Goal: Use online tool/utility: Utilize a website feature to perform a specific function

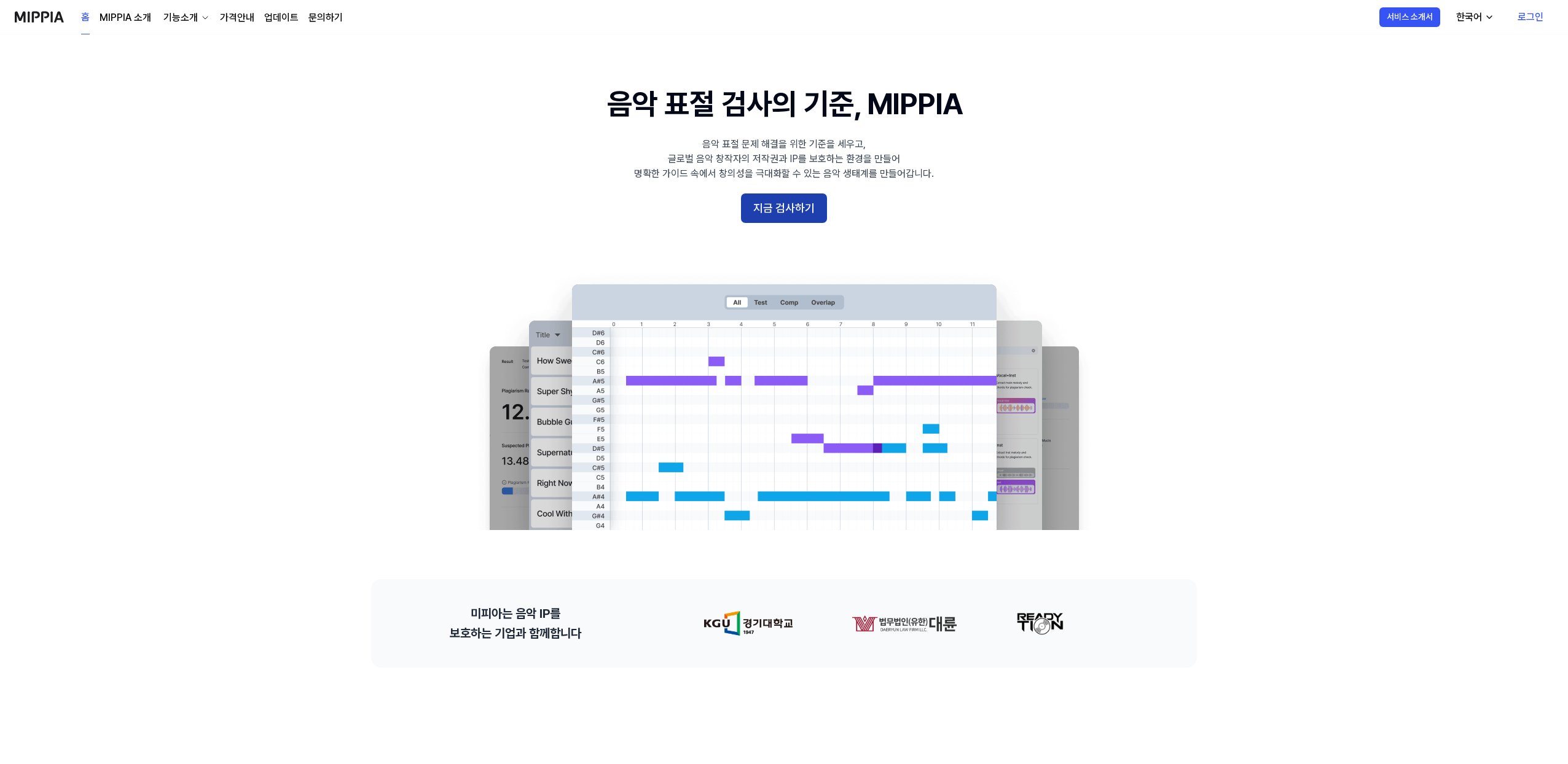
click at [801, 202] on button "지금 검사하기" at bounding box center [784, 209] width 86 height 30
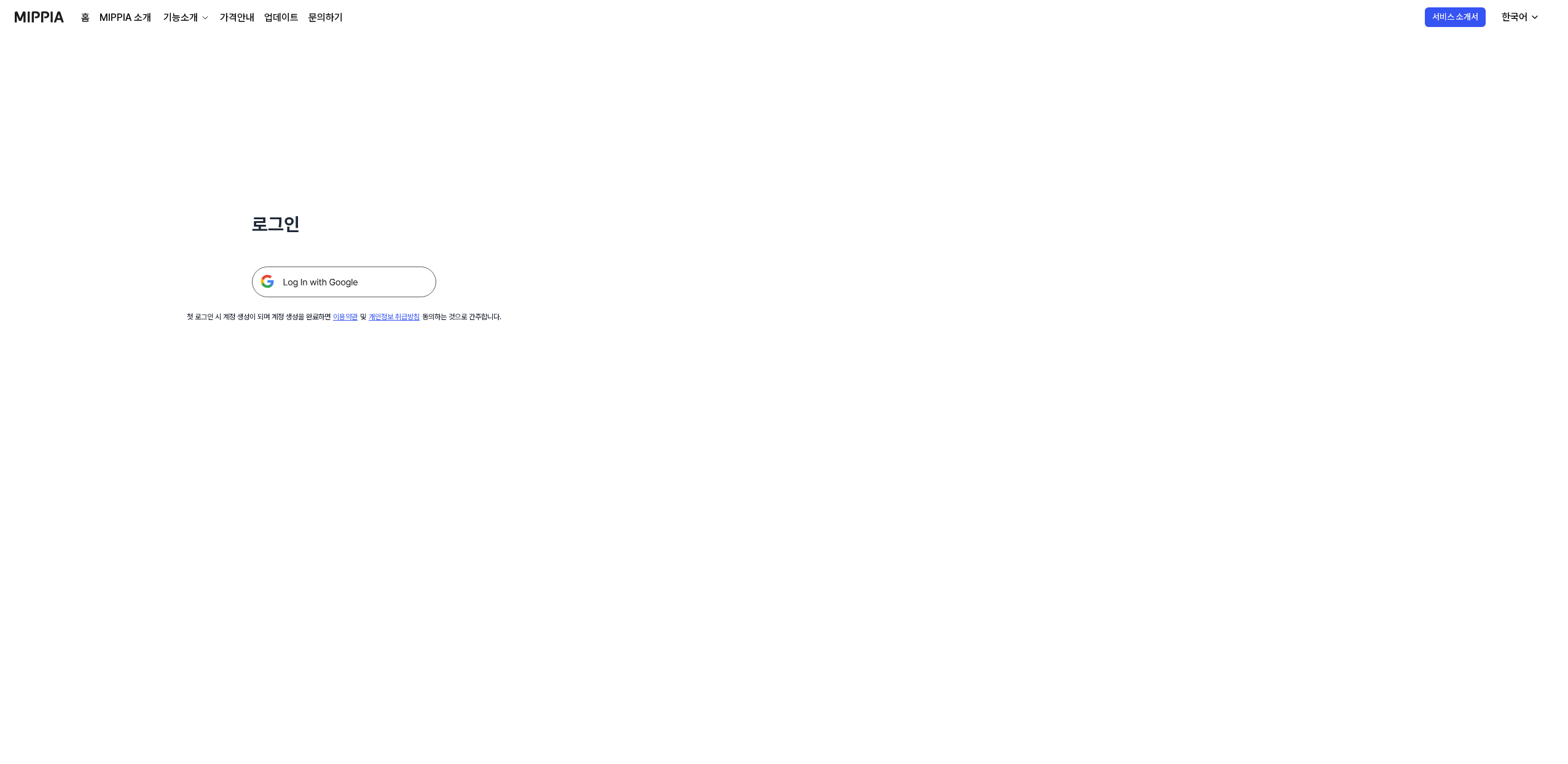
click at [371, 283] on img at bounding box center [344, 282] width 184 height 31
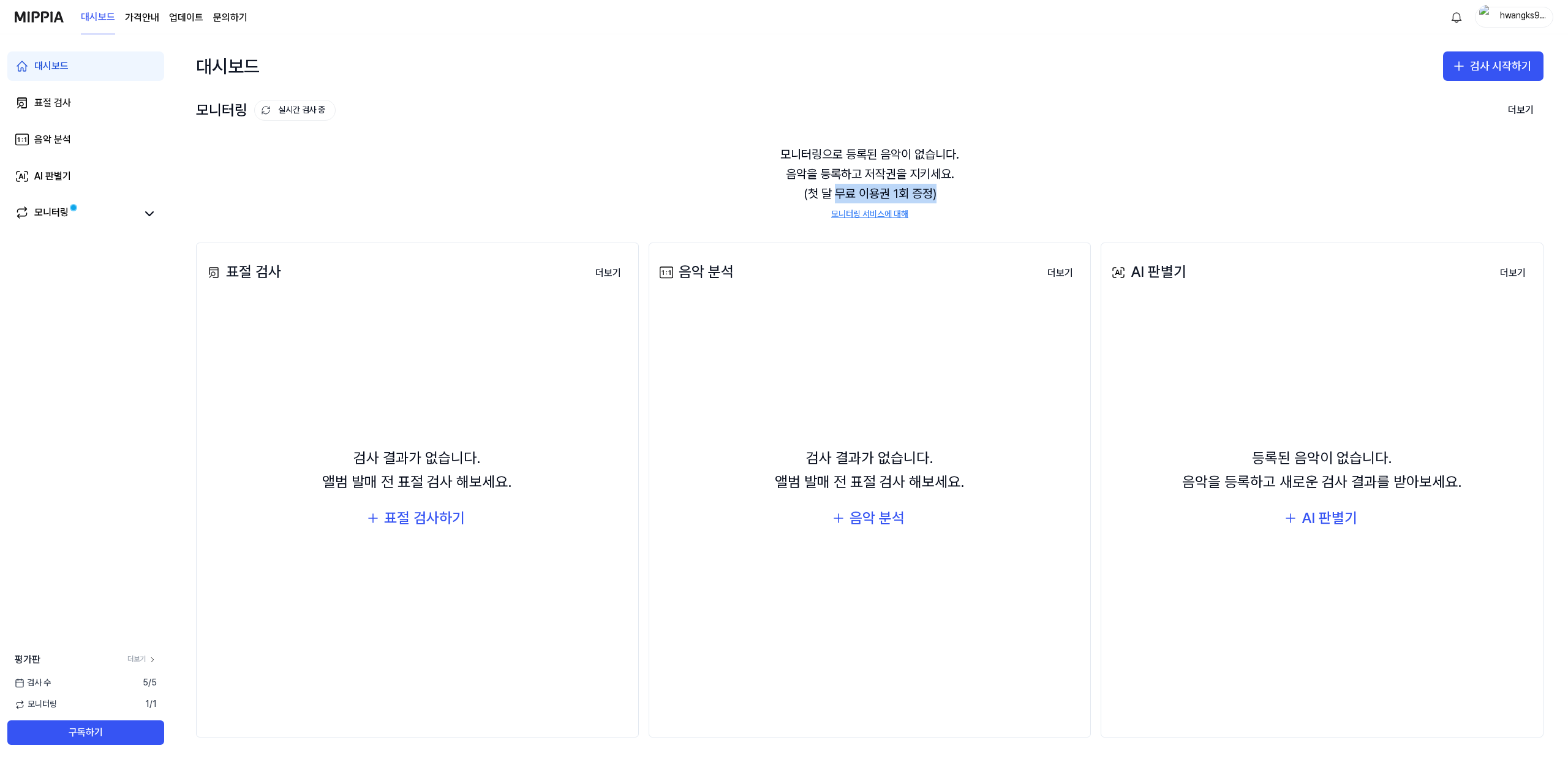
drag, startPoint x: 834, startPoint y: 196, endPoint x: 973, endPoint y: 190, distance: 139.1
click at [973, 190] on div "모니터링으로 등록된 음악이 없습니다. 음악을 등록하고 저작권을 지키세요. (첫 달 무료 이용권 1회 증정) 모니터링 서비스에 대해" at bounding box center [869, 182] width 1348 height 106
click at [943, 186] on div "모니터링으로 등록된 음악이 없습니다. 음악을 등록하고 저작권을 지키세요. (첫 달 무료 이용권 1회 증정) 모니터링 서비스에 대해" at bounding box center [869, 182] width 1348 height 106
click at [1355, 518] on div "AI 판별기" at bounding box center [1329, 518] width 56 height 24
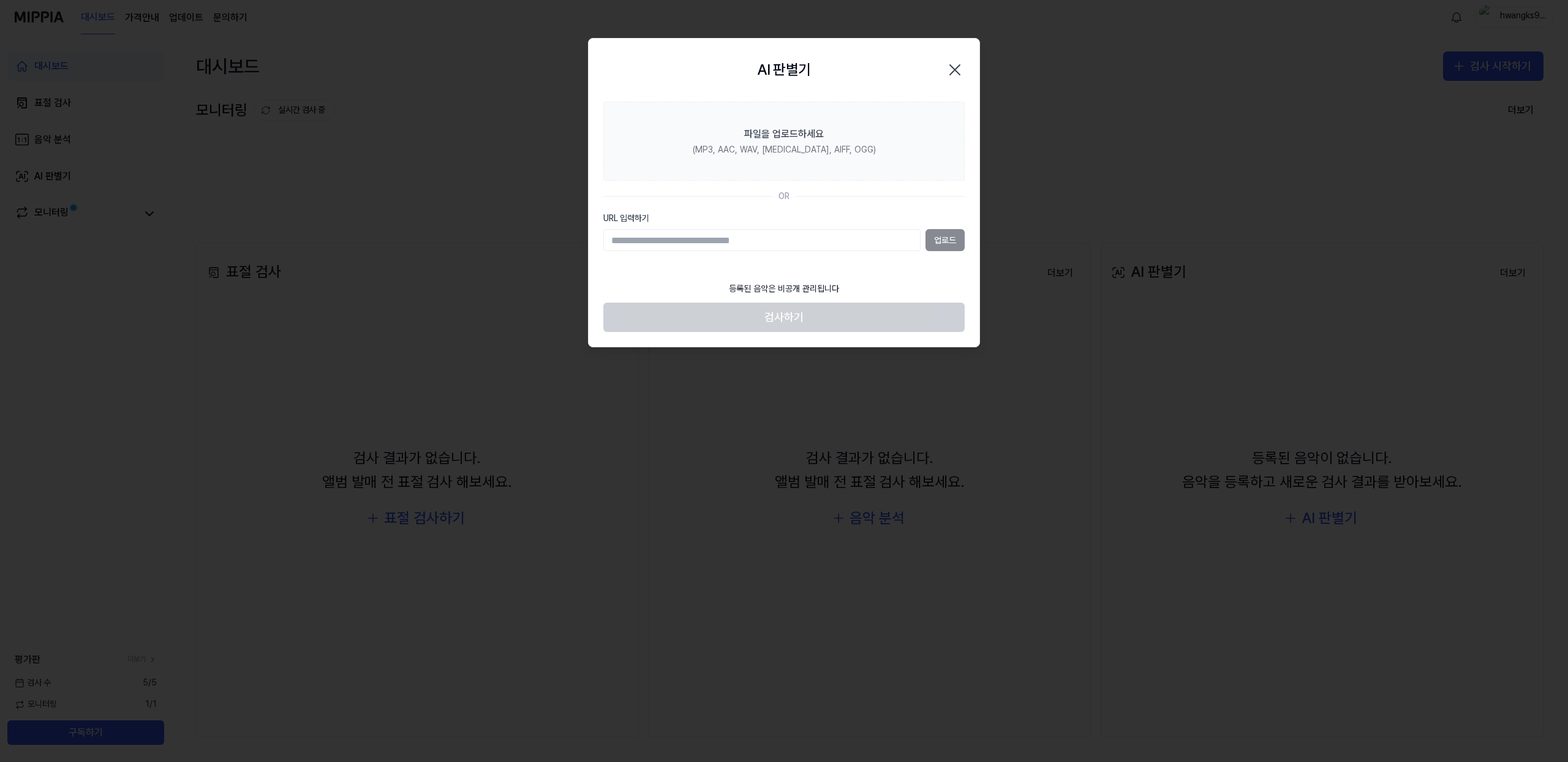
click at [793, 239] on input "URL 입력하기" at bounding box center [762, 240] width 318 height 22
click at [794, 239] on input "URL 입력하기" at bounding box center [762, 240] width 318 height 22
paste input "**********"
type input "**********"
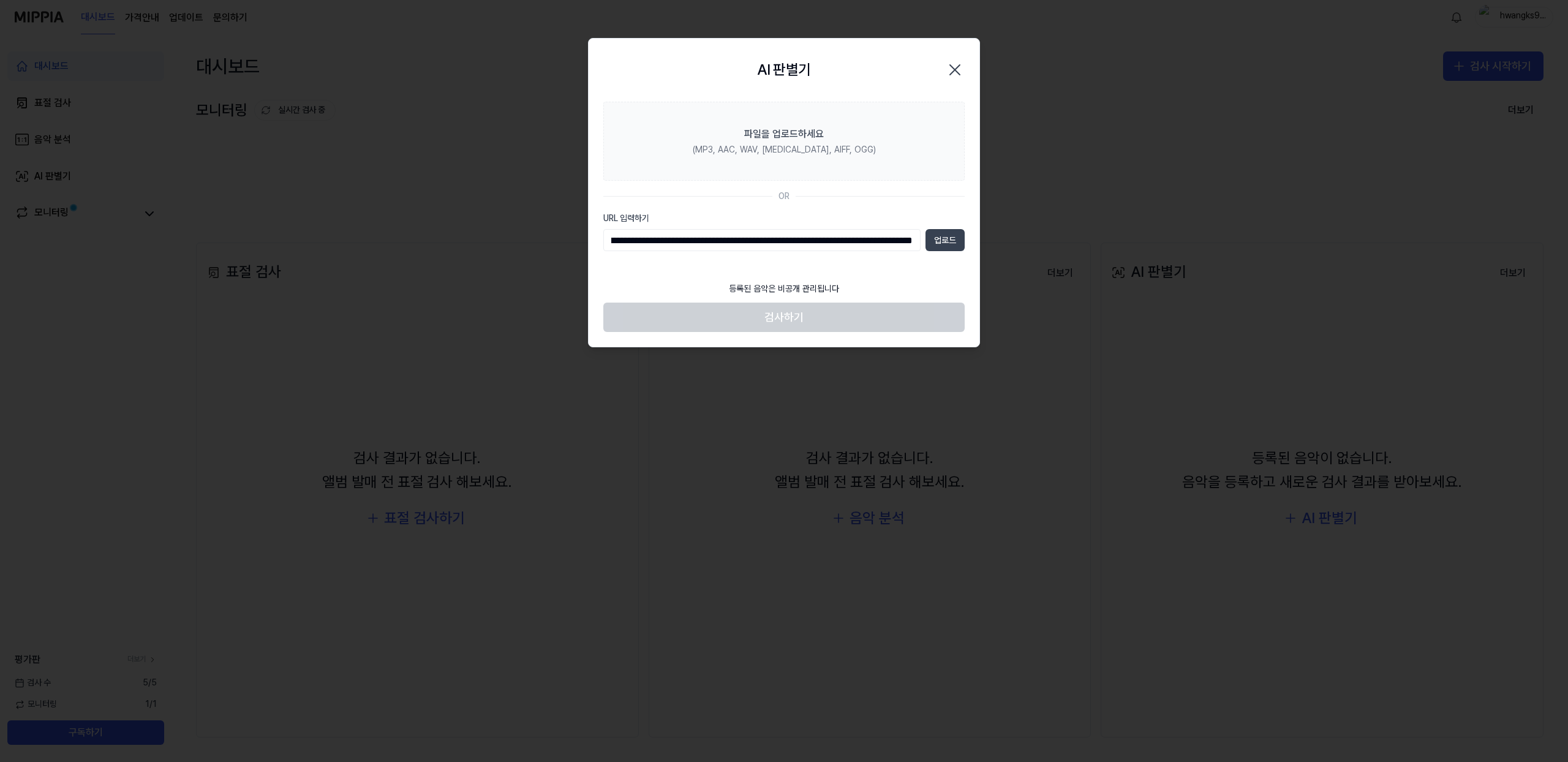
click at [956, 242] on button "업로드" at bounding box center [945, 240] width 39 height 22
click at [810, 242] on input "URL 입력하기" at bounding box center [762, 240] width 318 height 22
click at [768, 238] on input "URL 입력하기" at bounding box center [762, 240] width 318 height 22
paste input "**********"
type input "**********"
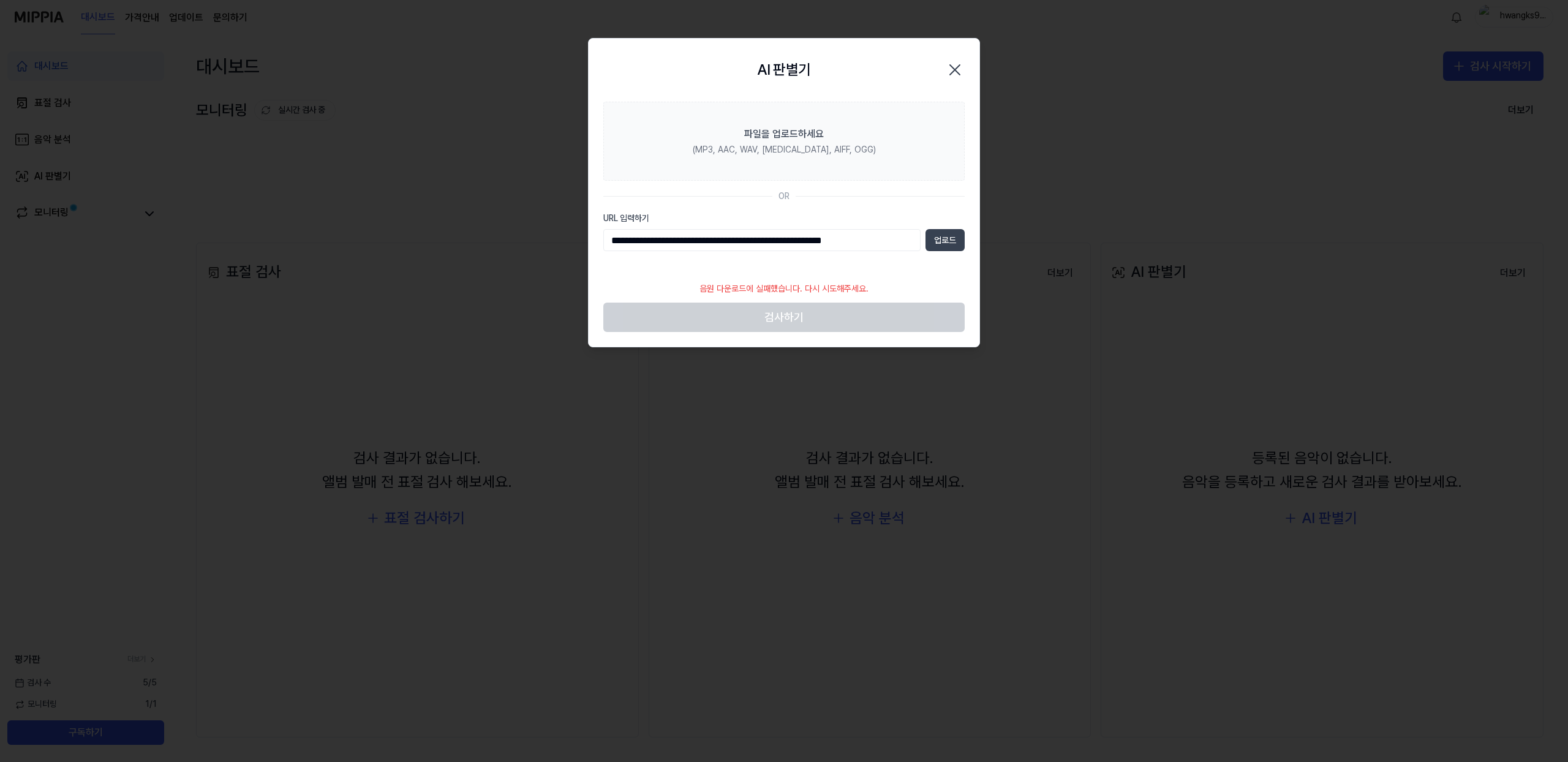
click at [933, 246] on button "업로드" at bounding box center [945, 240] width 39 height 22
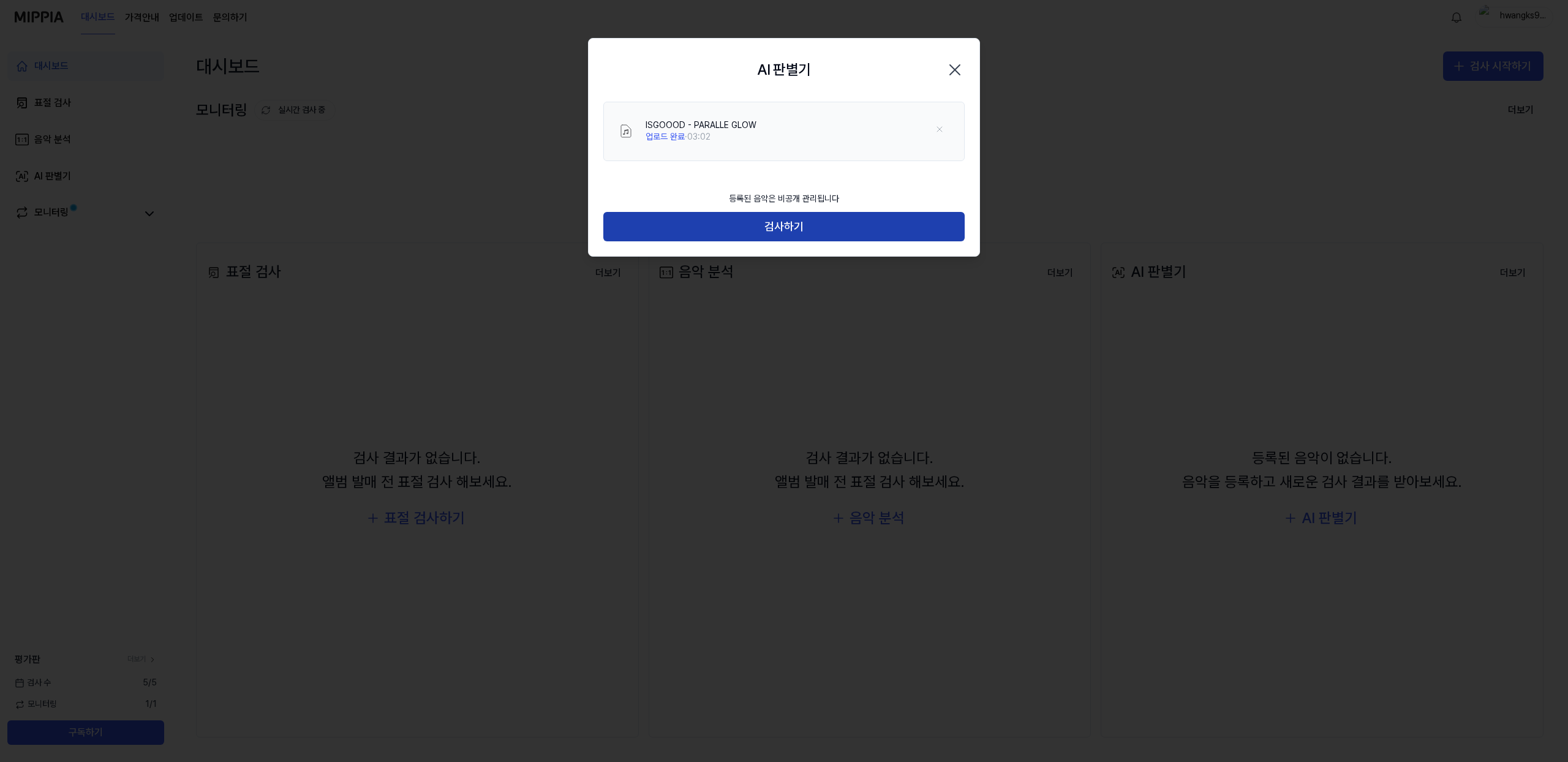
click at [826, 220] on button "검사하기" at bounding box center [784, 227] width 361 height 30
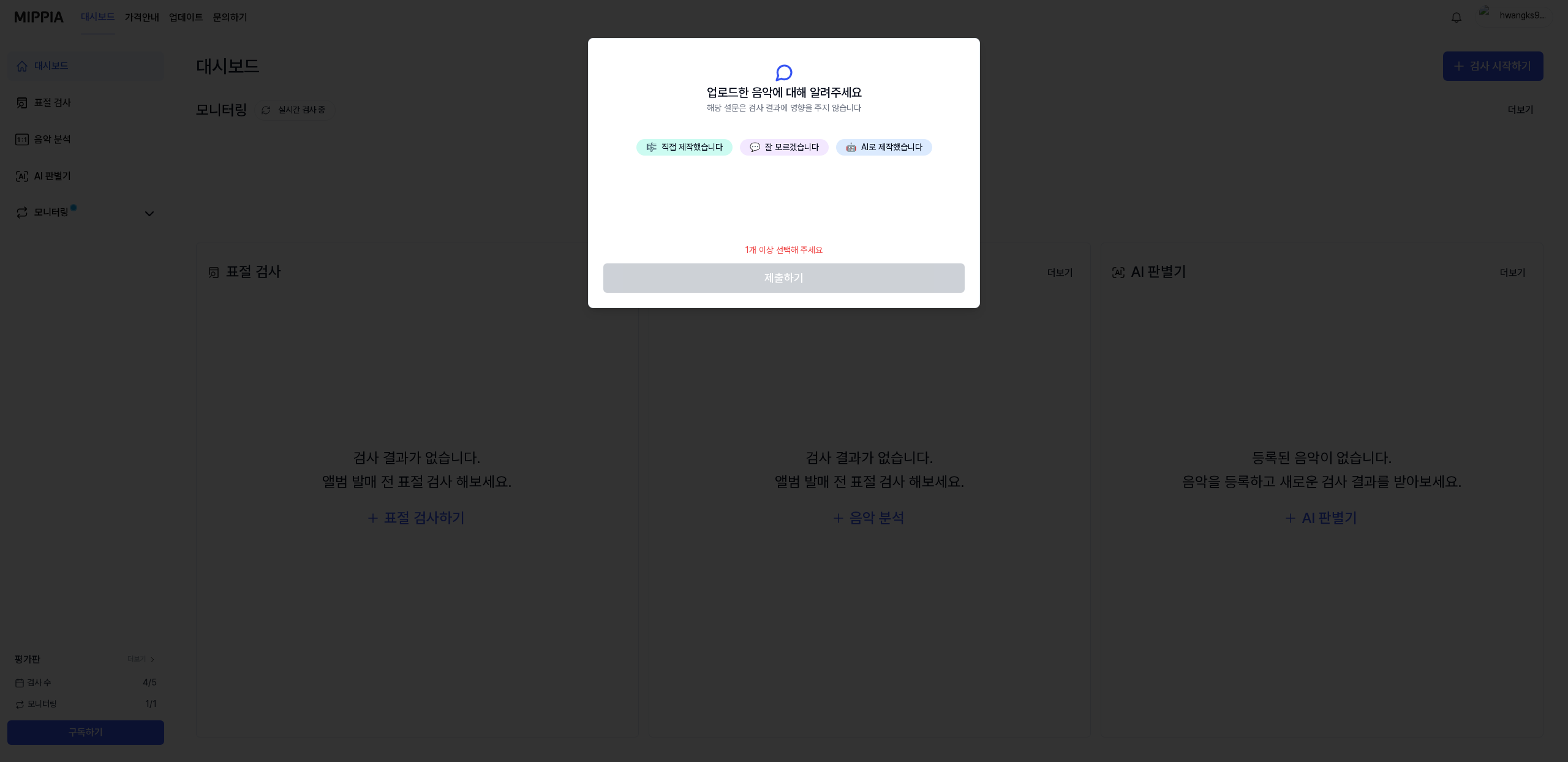
click at [705, 148] on button "🎼 직접 제작했습니다" at bounding box center [684, 147] width 96 height 17
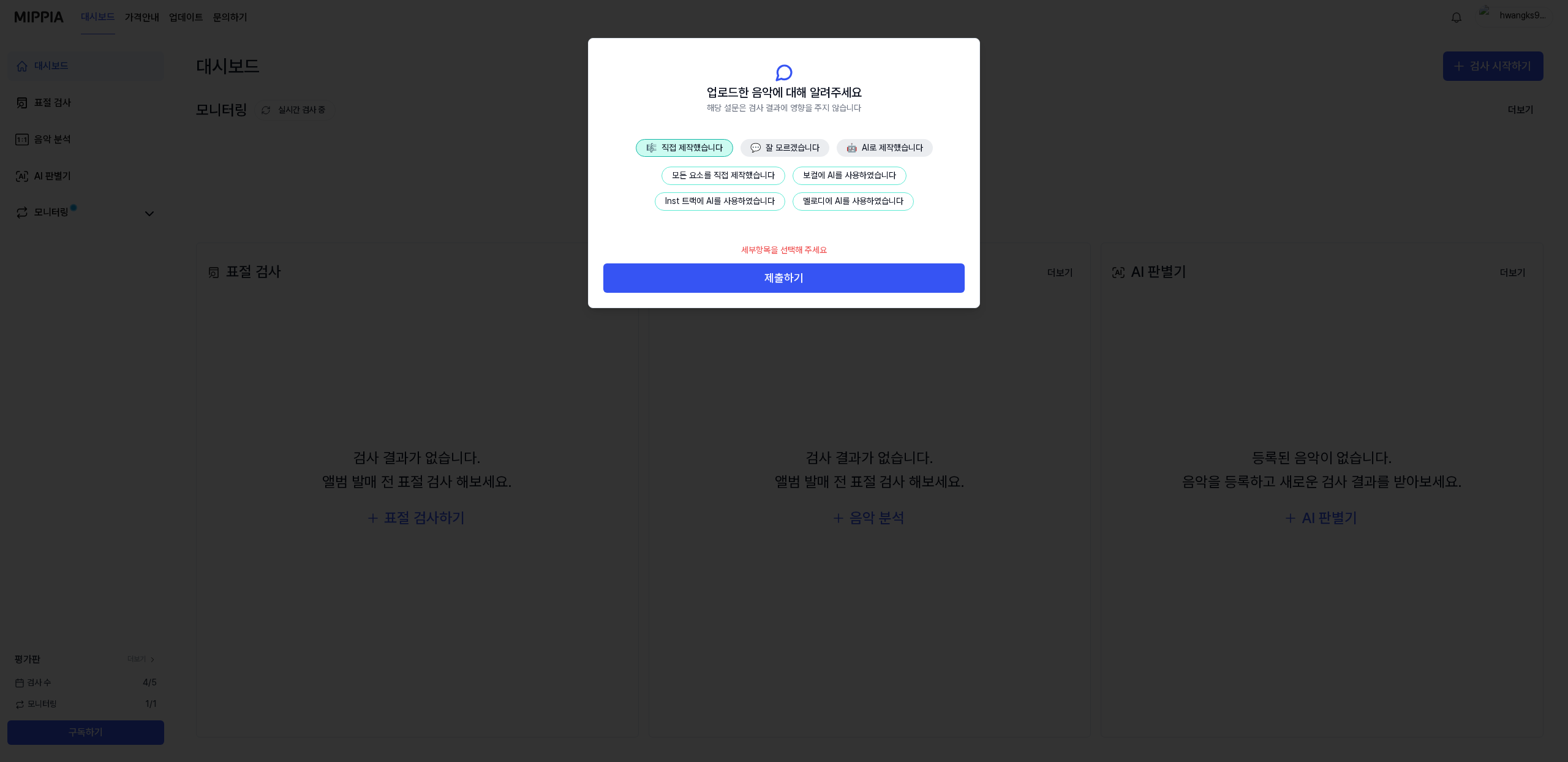
click at [723, 200] on button "Inst 트랙에 AI를 사용하였습니다" at bounding box center [720, 201] width 131 height 18
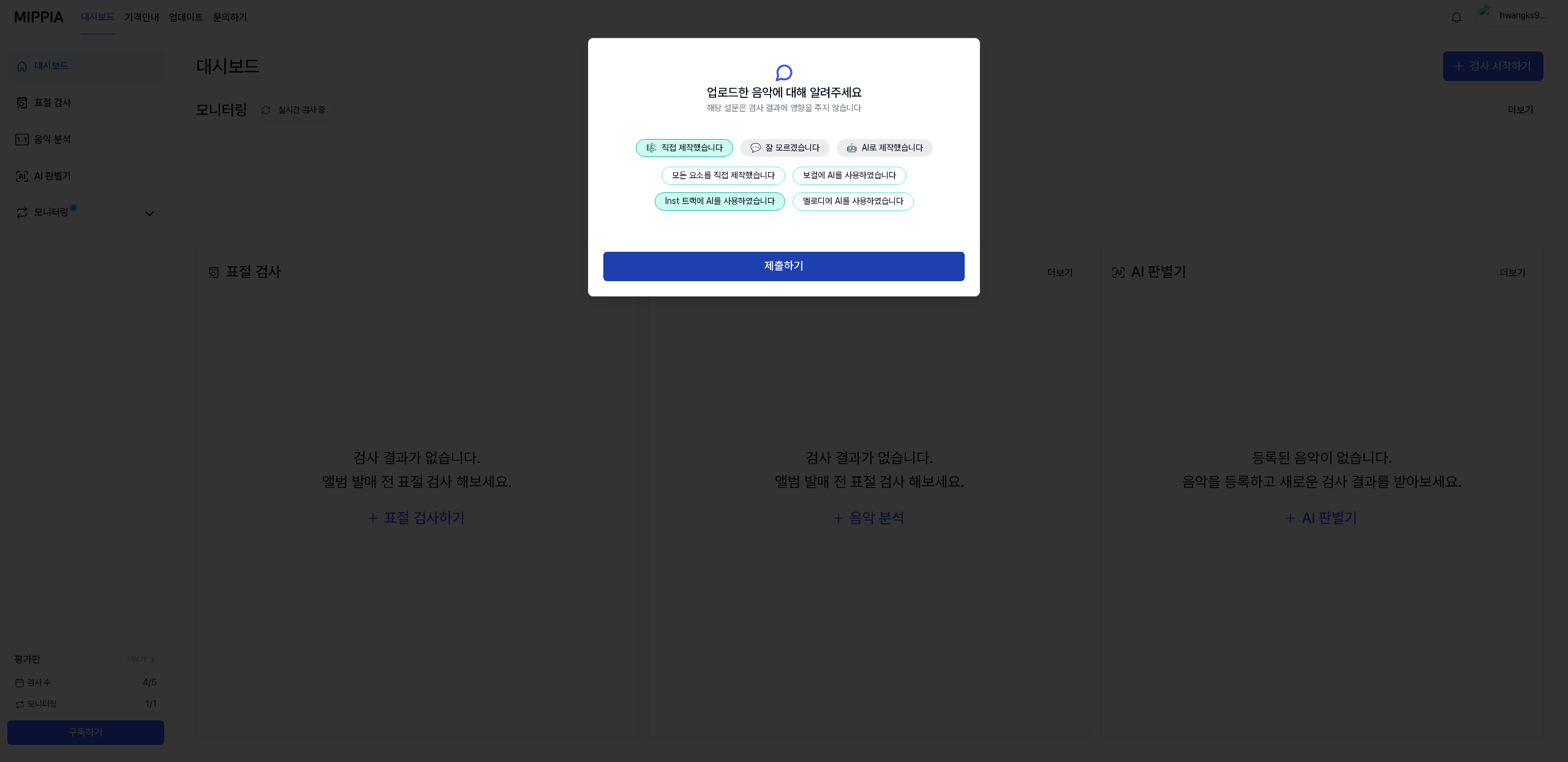
click at [812, 264] on button "제출하기" at bounding box center [784, 267] width 361 height 30
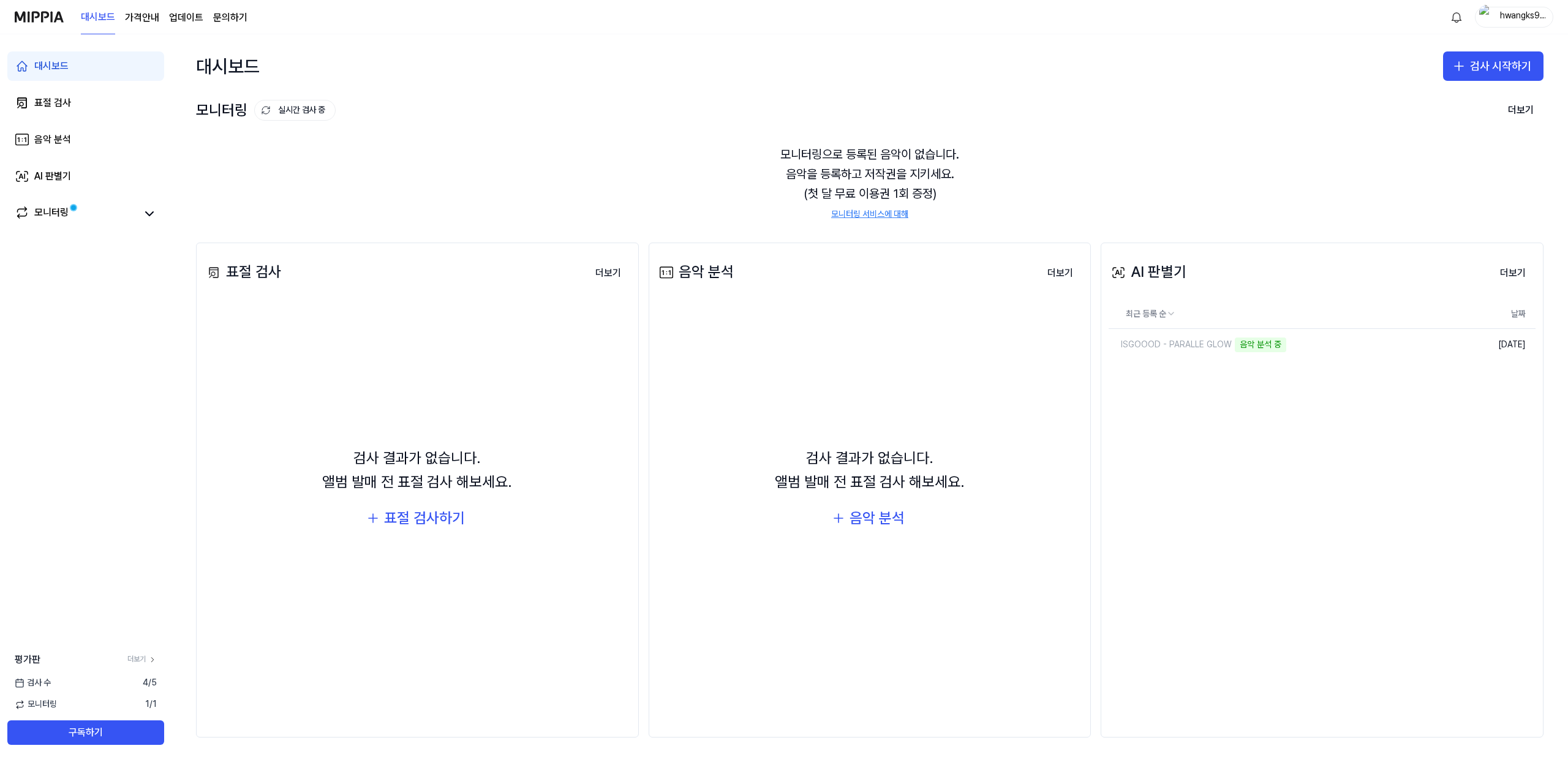
click at [797, 216] on div "모니터링으로 등록된 음악이 없습니다. 음악을 등록하고 저작권을 지키세요. (첫 달 무료 이용권 1회 증정) 모니터링 서비스에 대해" at bounding box center [869, 182] width 1348 height 106
click at [1511, 271] on button "더보기" at bounding box center [1513, 273] width 45 height 24
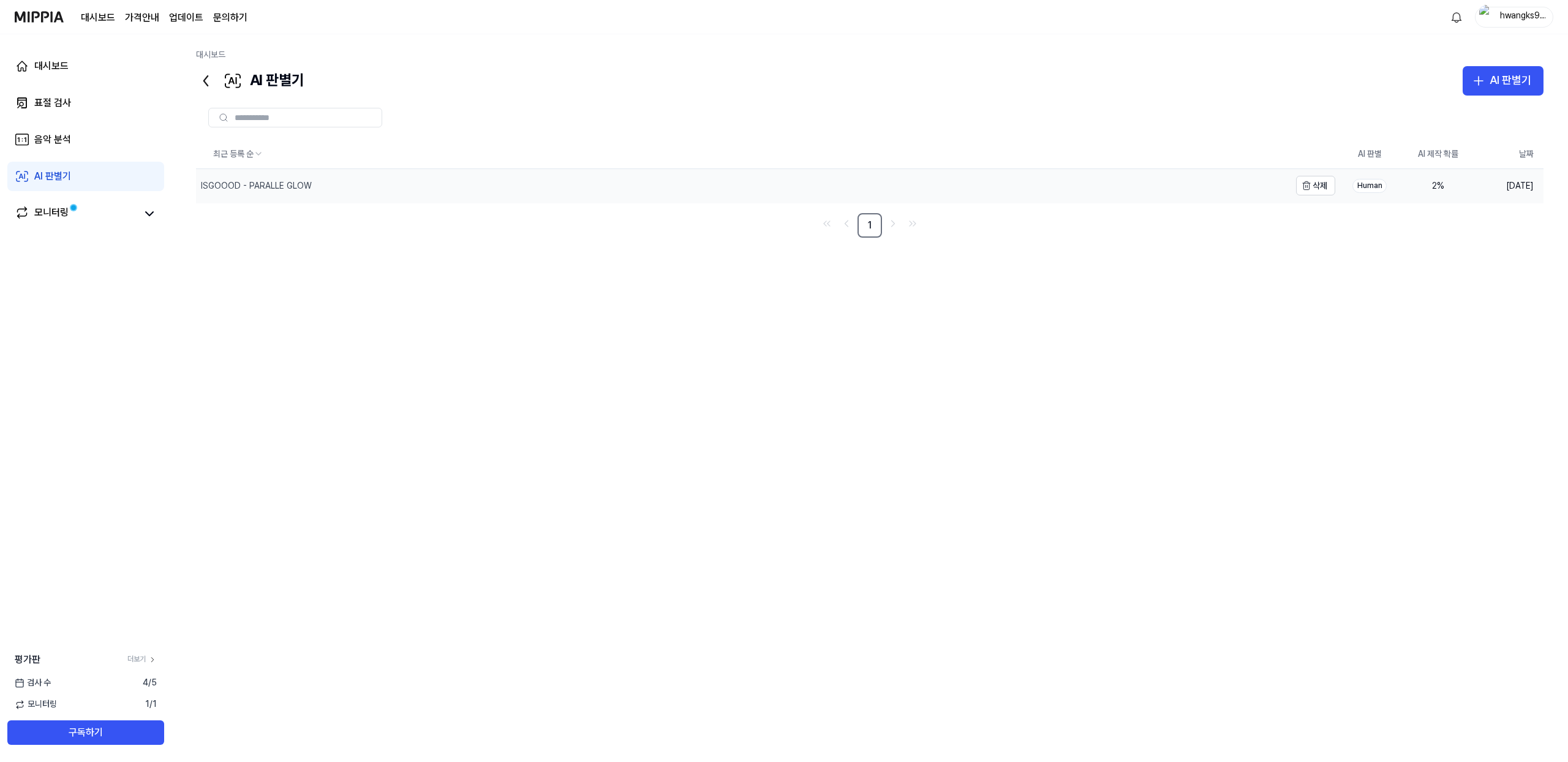
click at [369, 186] on div "ISGOOOD - PARALLE GLOW" at bounding box center [743, 186] width 1094 height 34
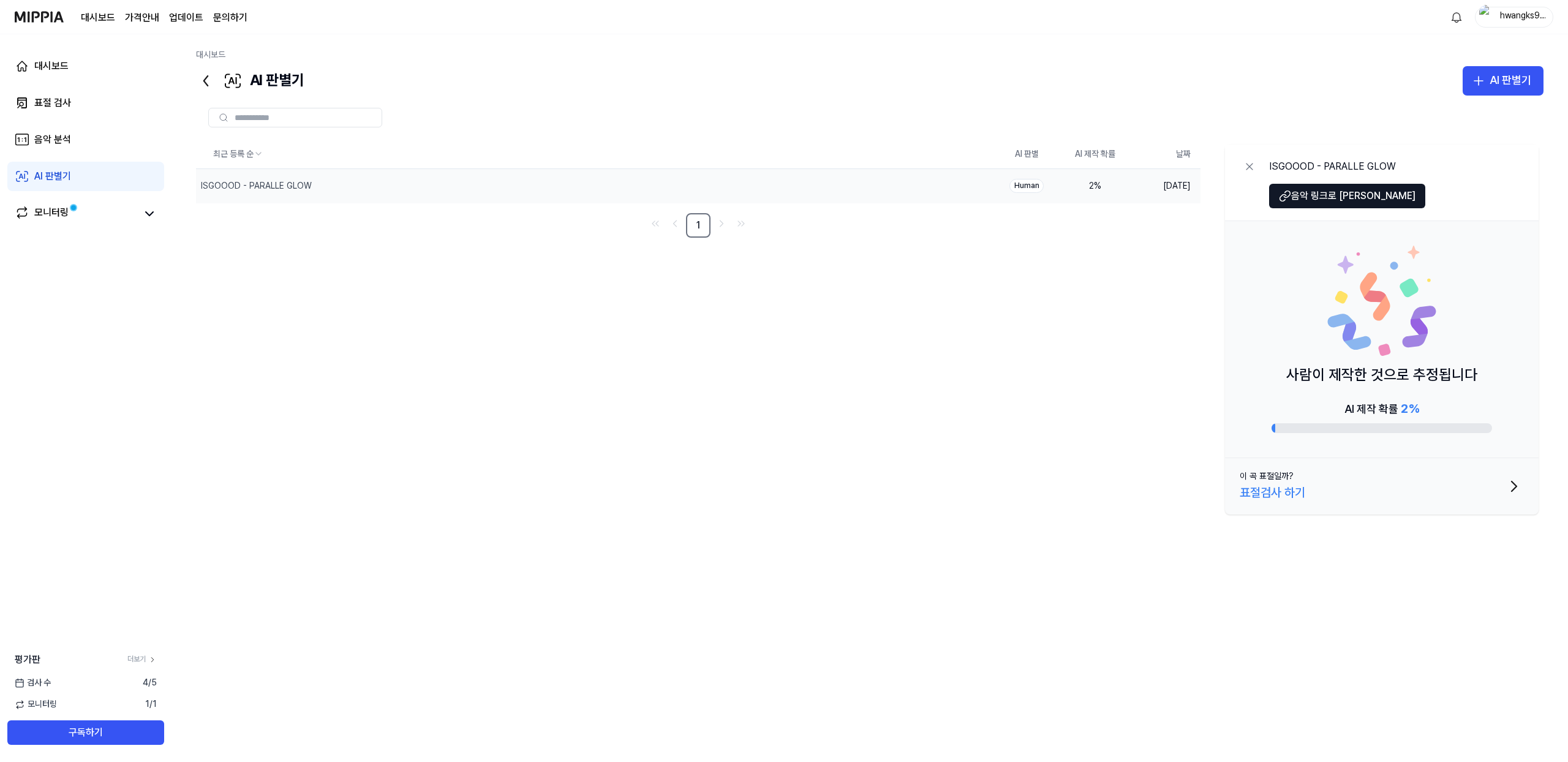
click at [1109, 191] on div "2 %" at bounding box center [1095, 186] width 49 height 12
click at [1090, 190] on div "2 %" at bounding box center [1095, 186] width 49 height 12
